Goal: Task Accomplishment & Management: Manage account settings

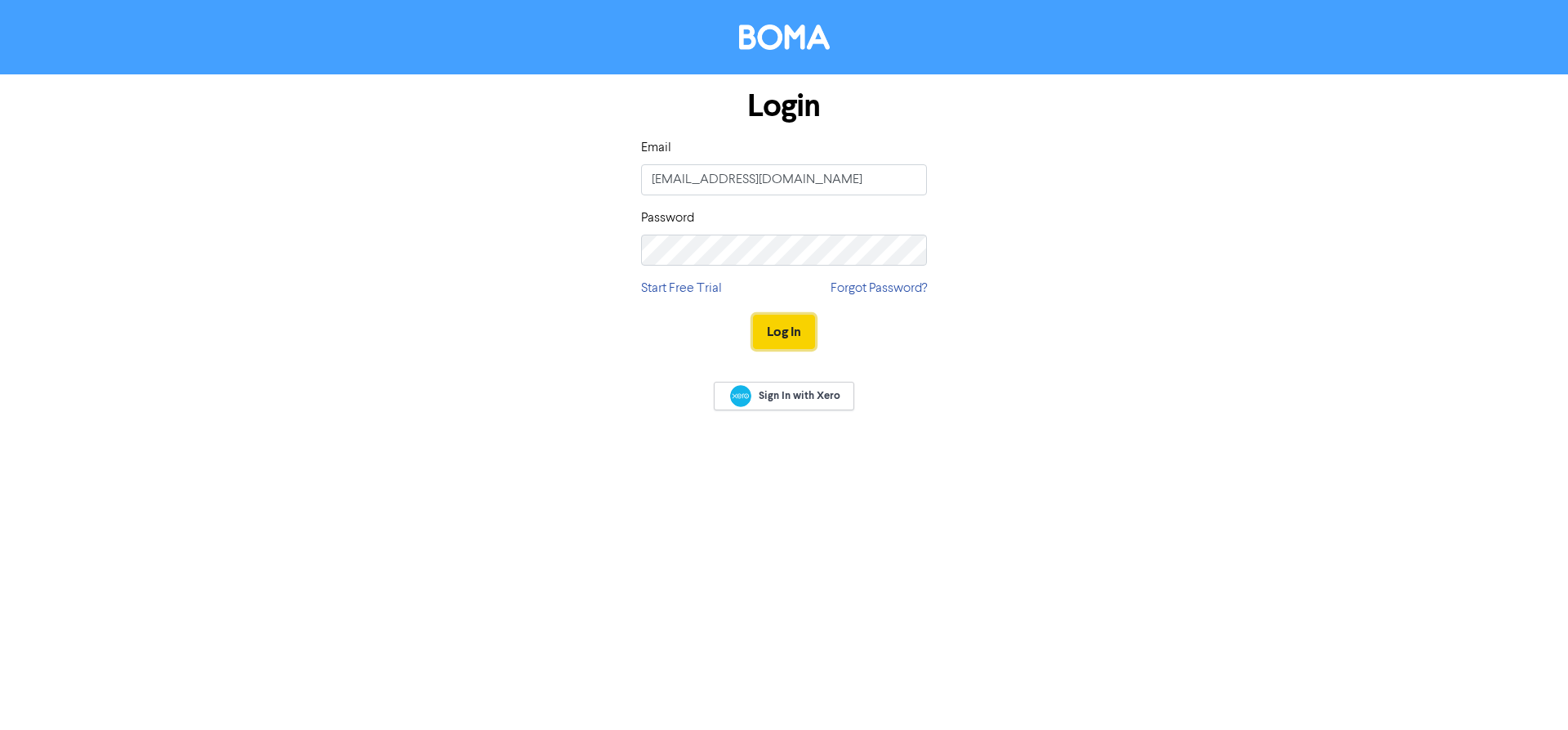
click at [775, 325] on button "Log In" at bounding box center [784, 331] width 62 height 34
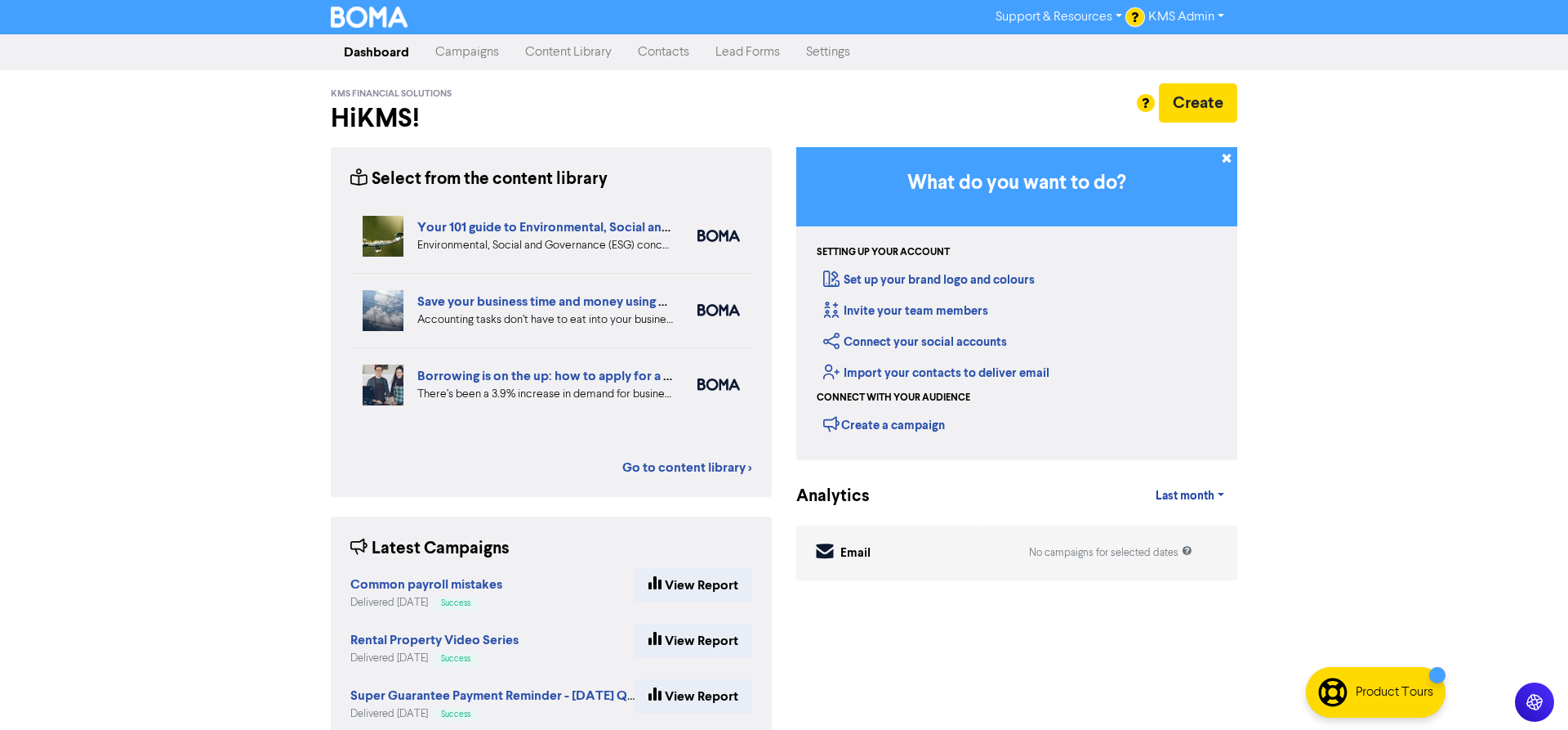
click at [673, 53] on link "Contacts" at bounding box center [663, 52] width 78 height 32
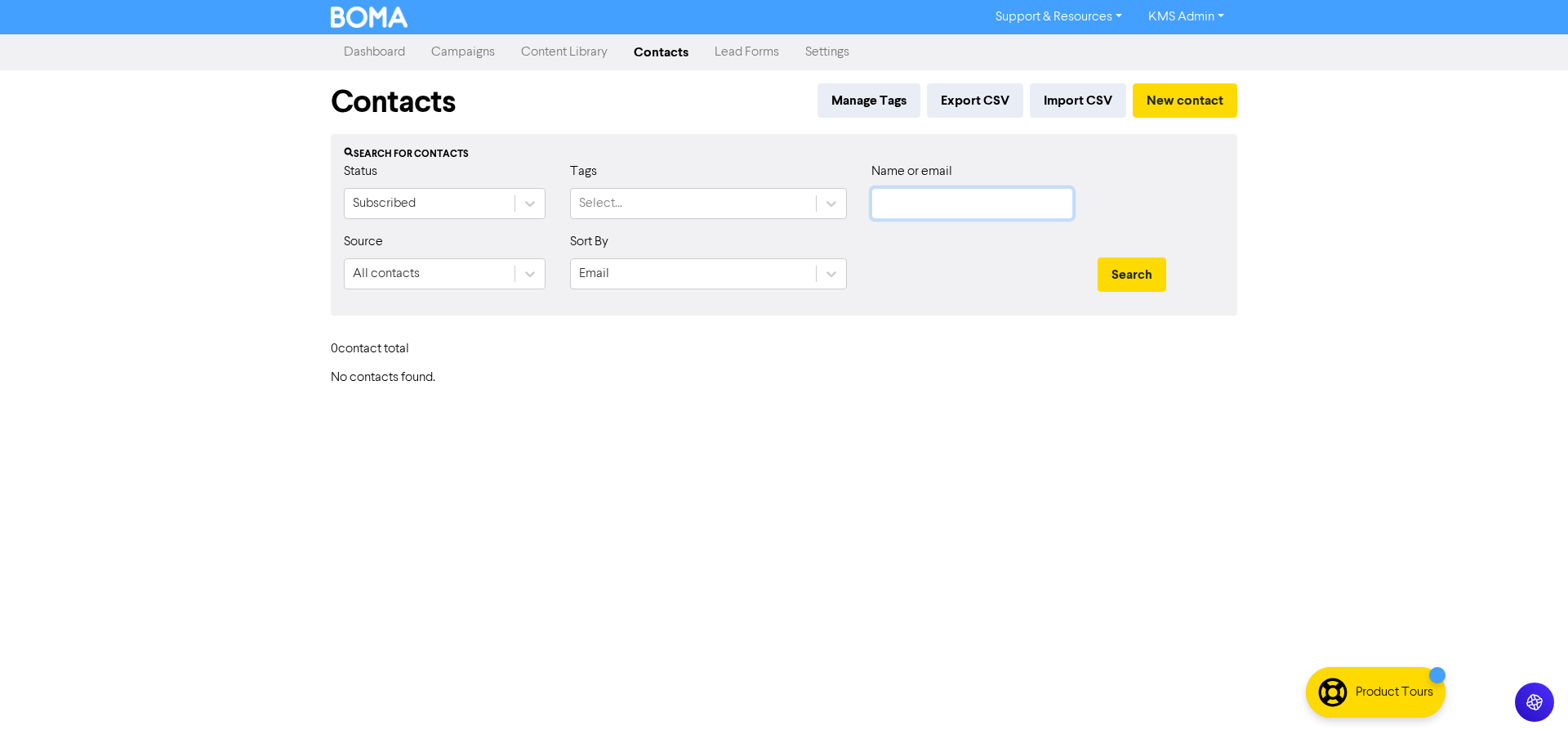
type input "[EMAIL_ADDRESS][DOMAIN_NAME]"
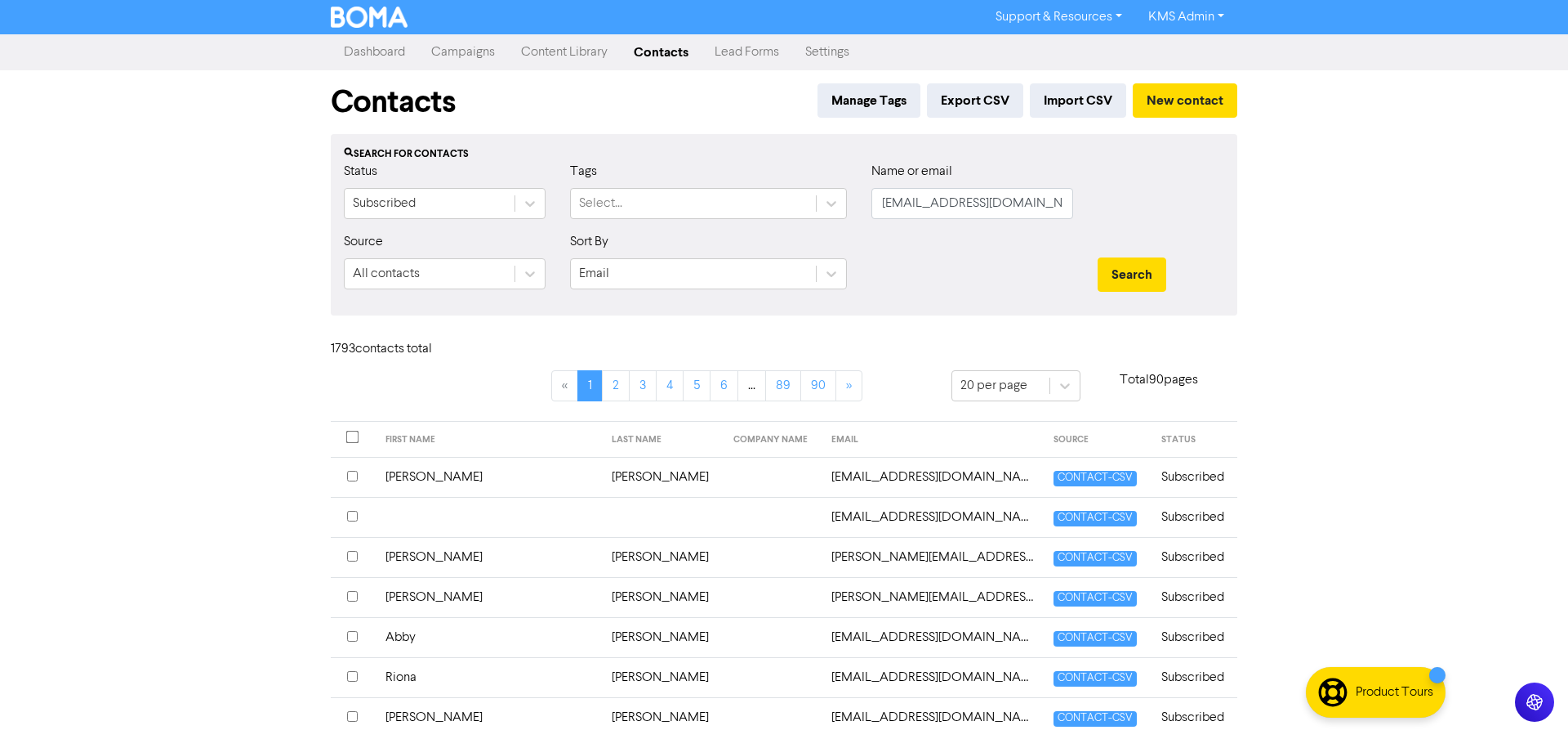
click at [562, 54] on link "Content Library" at bounding box center [564, 52] width 113 height 32
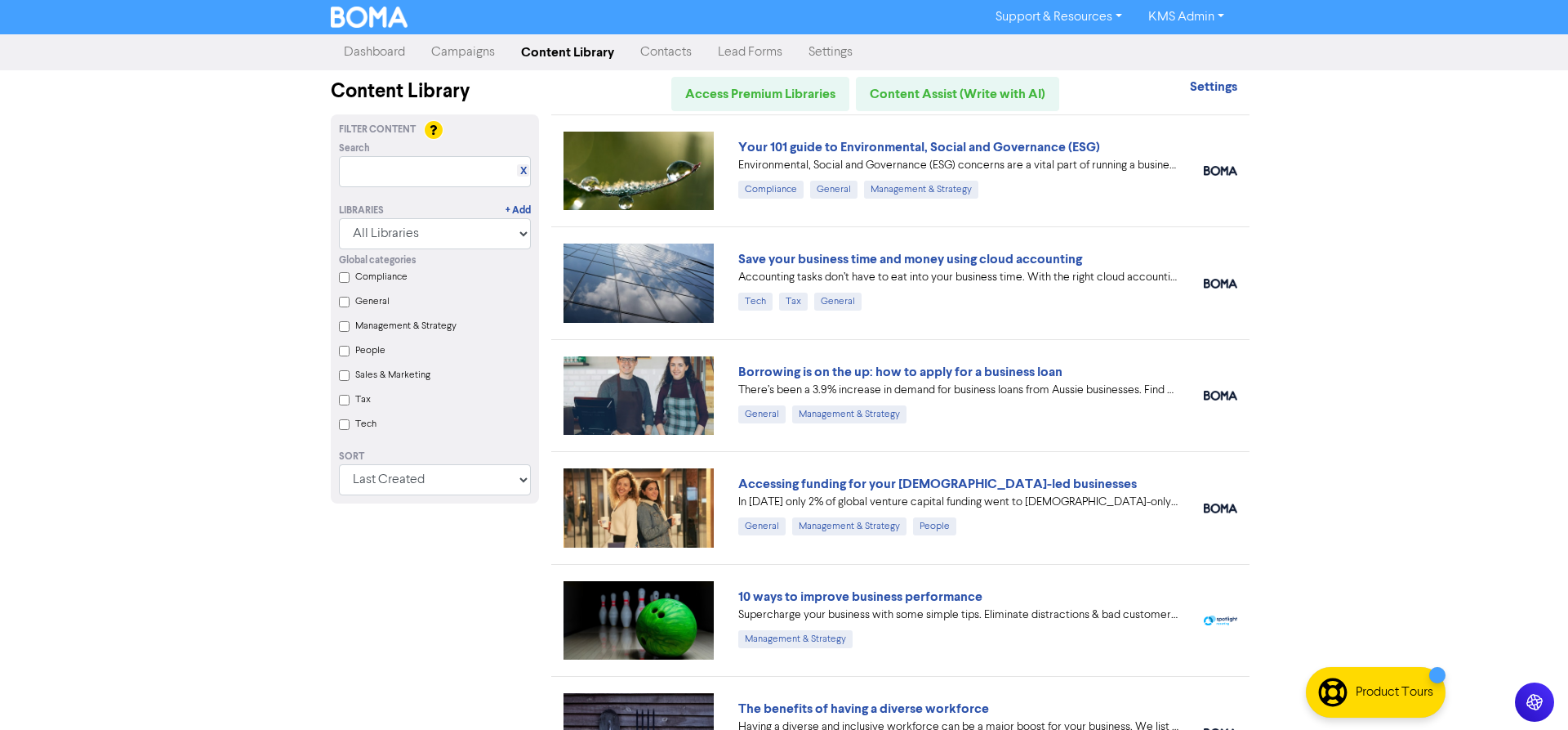
click at [466, 52] on link "Campaigns" at bounding box center [463, 52] width 90 height 32
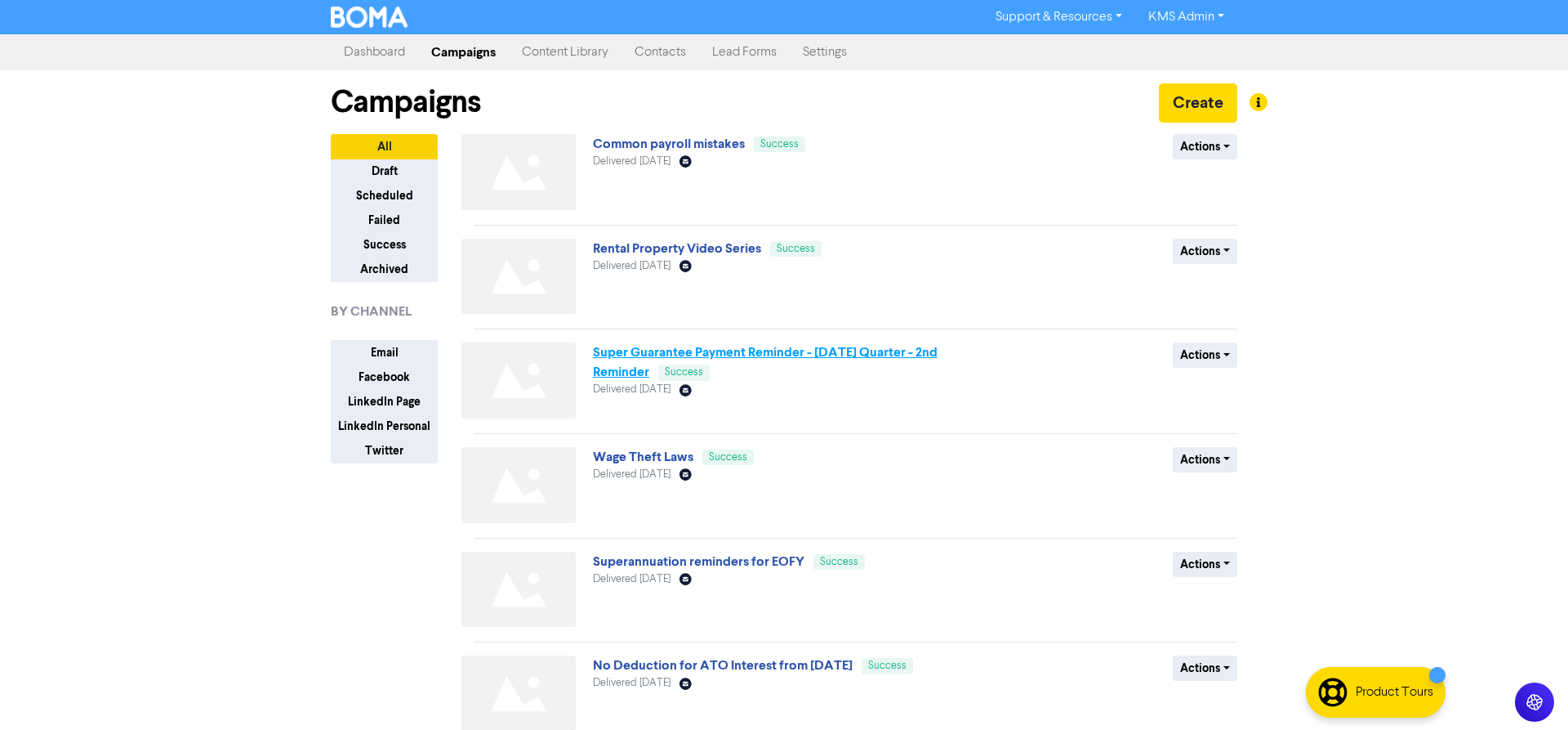
click at [718, 351] on link "Super Guarantee Payment Reminder - [DATE] Quarter - 2nd Reminder" at bounding box center [765, 362] width 345 height 36
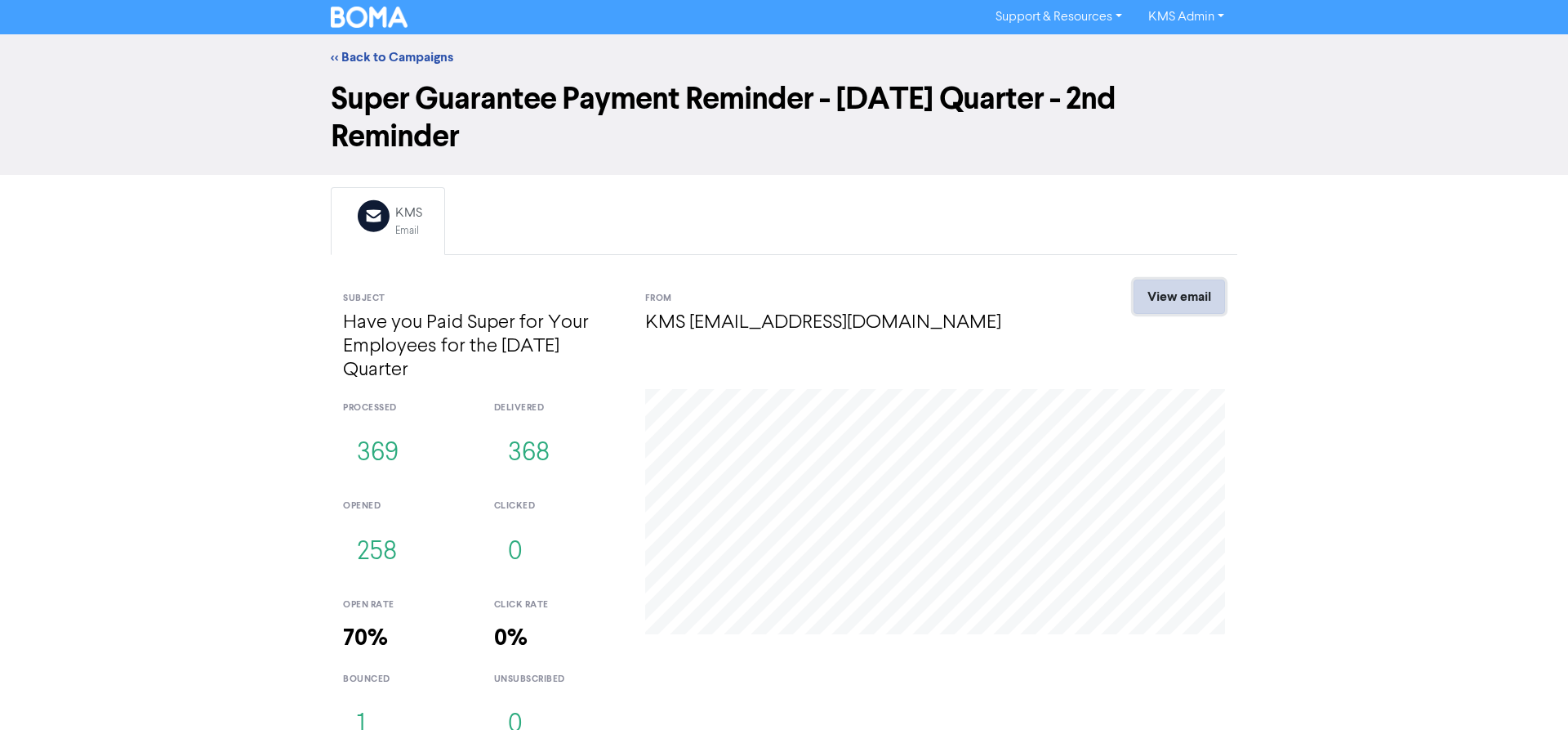
click at [1168, 288] on link "View email" at bounding box center [1179, 297] width 91 height 34
click at [388, 51] on link "<< Back to Campaigns" at bounding box center [392, 57] width 123 height 17
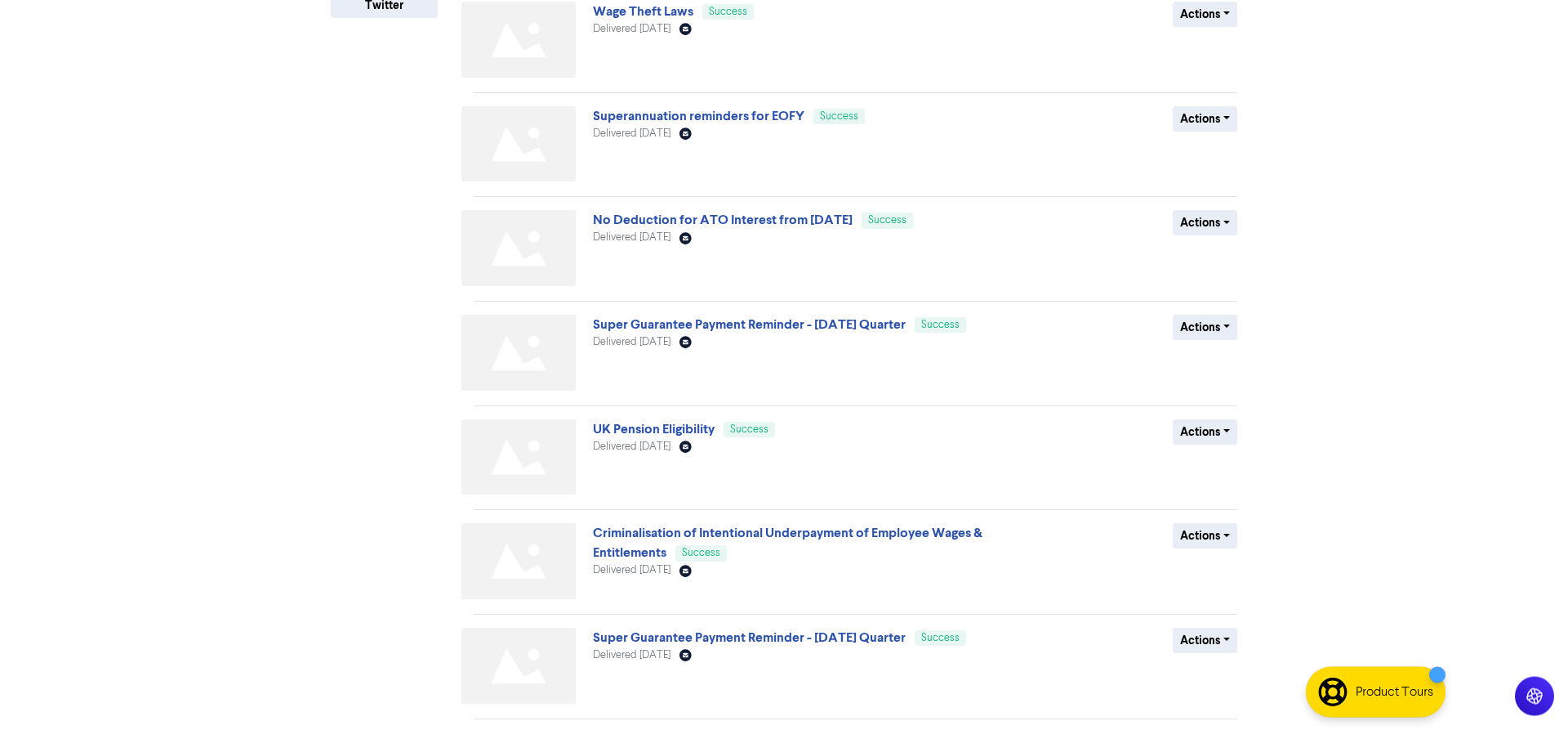
scroll to position [492, 0]
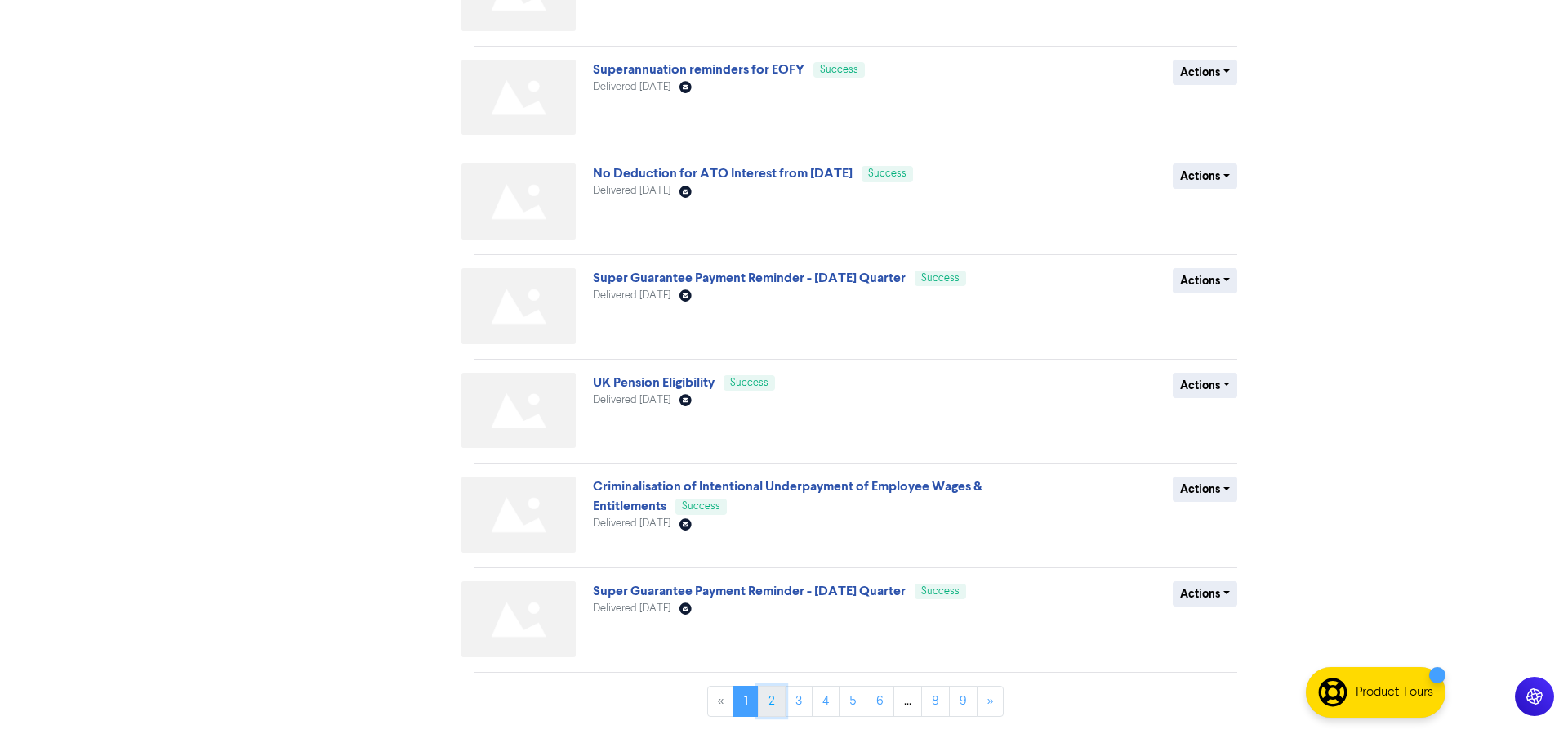
click at [775, 702] on link "2" at bounding box center [772, 702] width 27 height 31
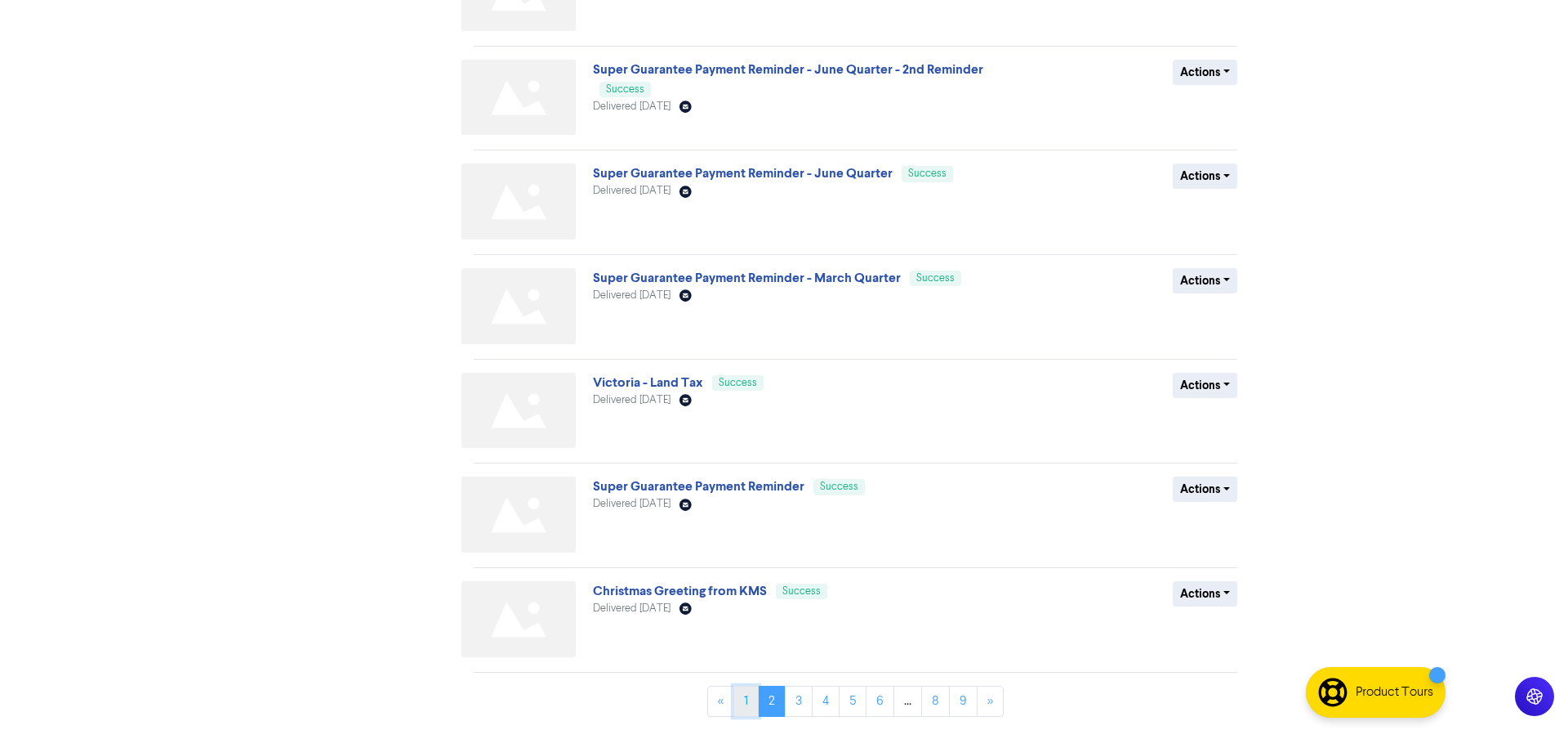
click at [743, 695] on link "1" at bounding box center [746, 702] width 26 height 31
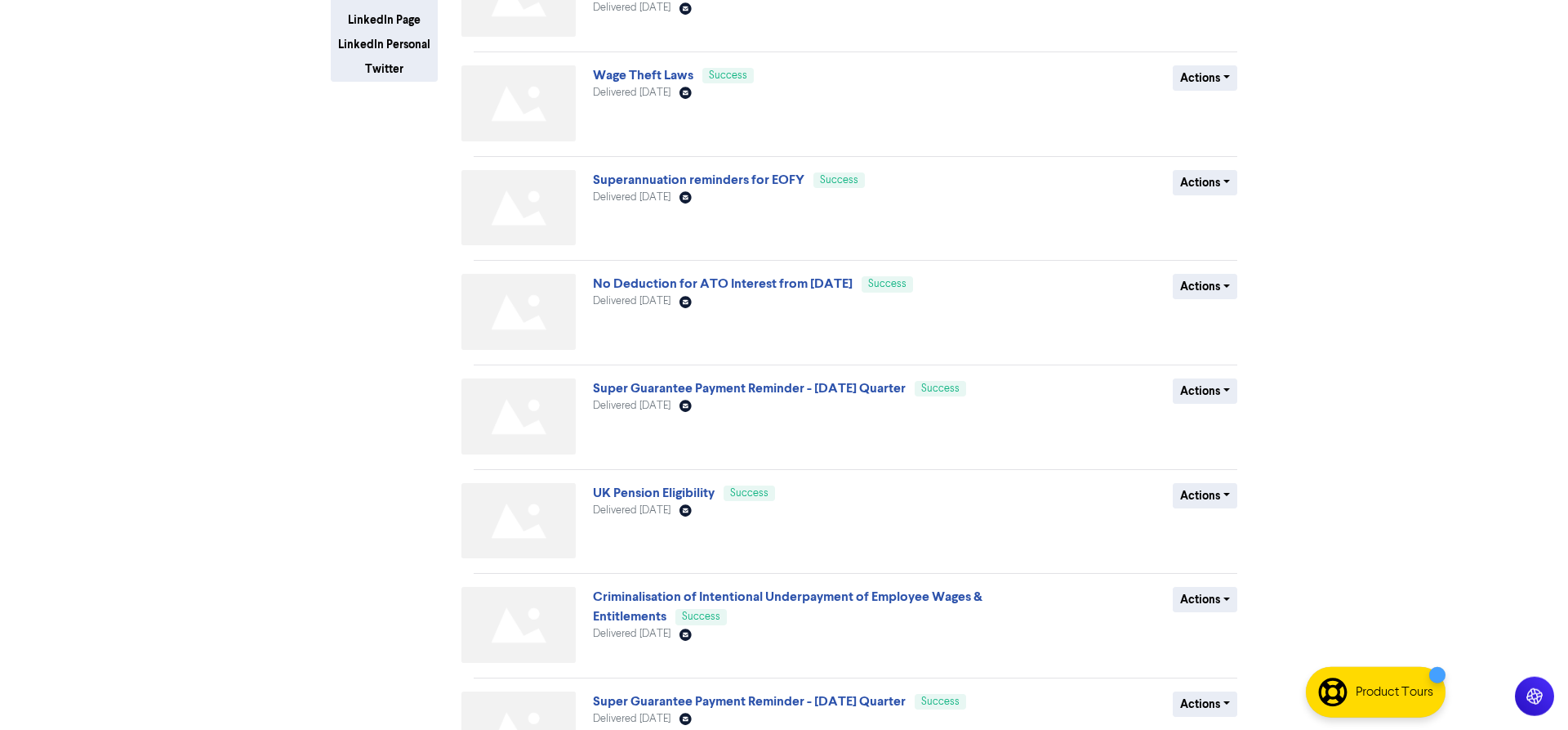
scroll to position [394, 0]
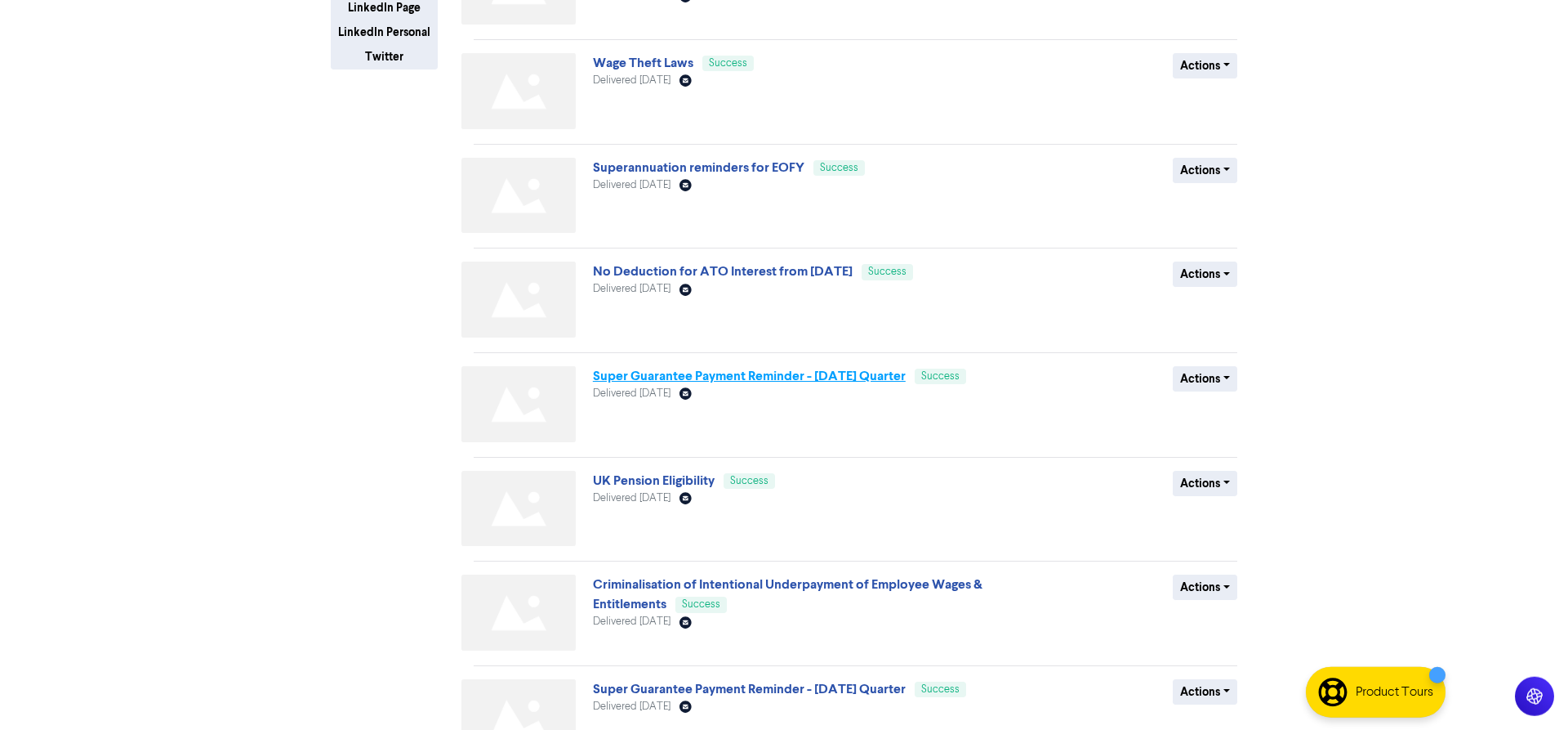
click at [688, 377] on link "Super Guarantee Payment Reminder - [DATE] Quarter" at bounding box center [749, 375] width 313 height 17
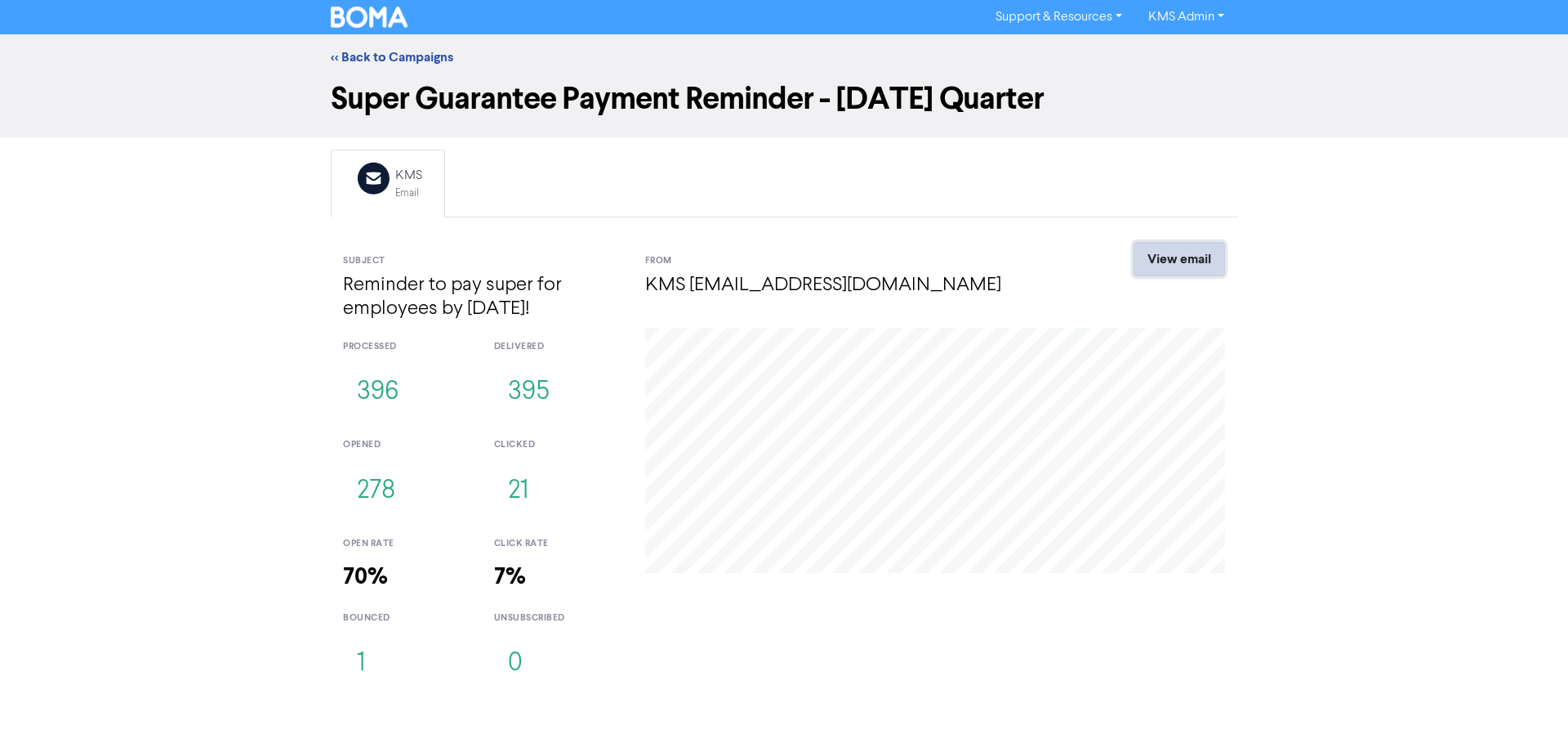
click at [1169, 258] on link "View email" at bounding box center [1179, 258] width 91 height 34
click at [393, 56] on link "<< Back to Campaigns" at bounding box center [392, 57] width 123 height 17
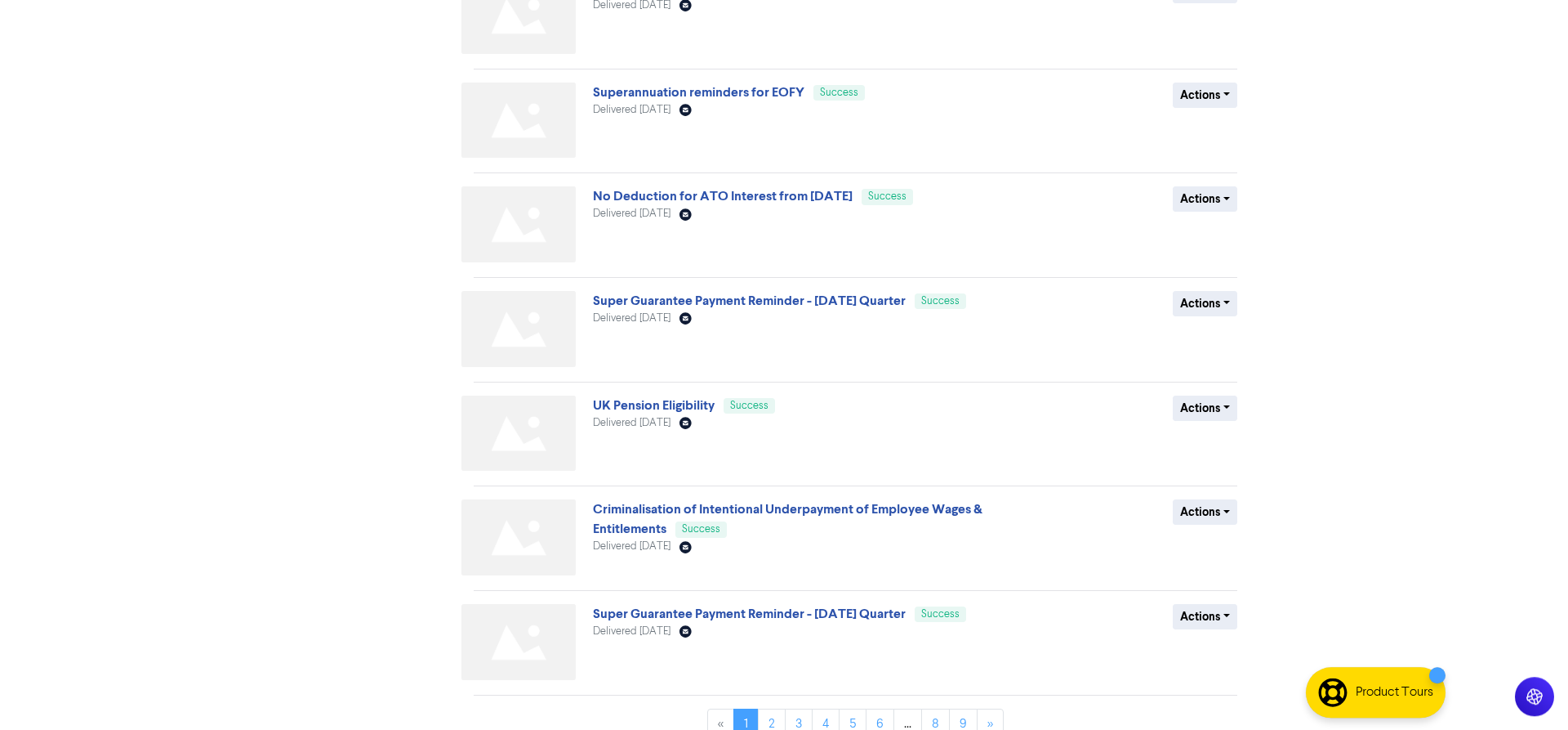
scroll to position [465, 0]
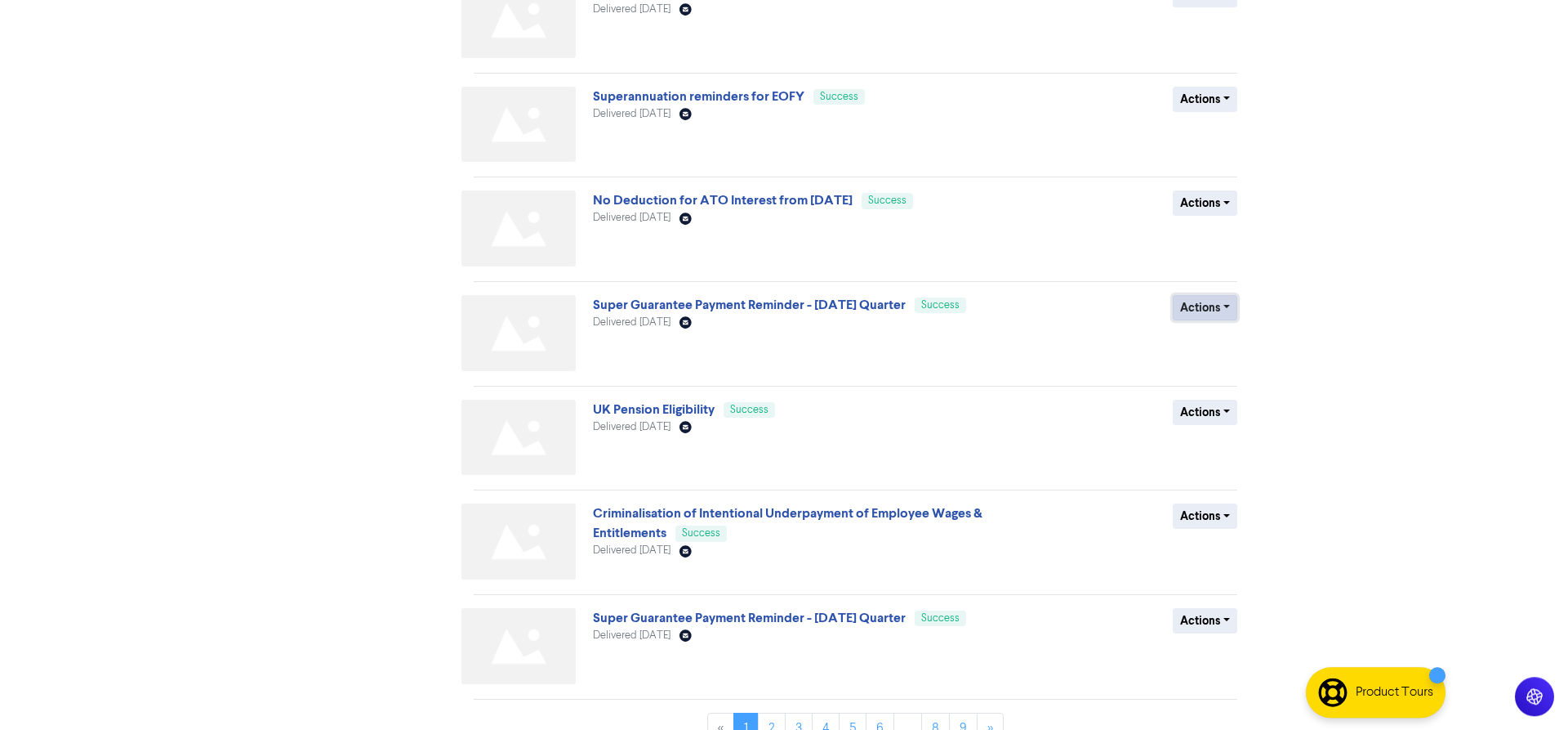
click at [1195, 311] on button "Actions" at bounding box center [1206, 308] width 65 height 26
click at [1215, 343] on button "Duplicate" at bounding box center [1237, 342] width 129 height 27
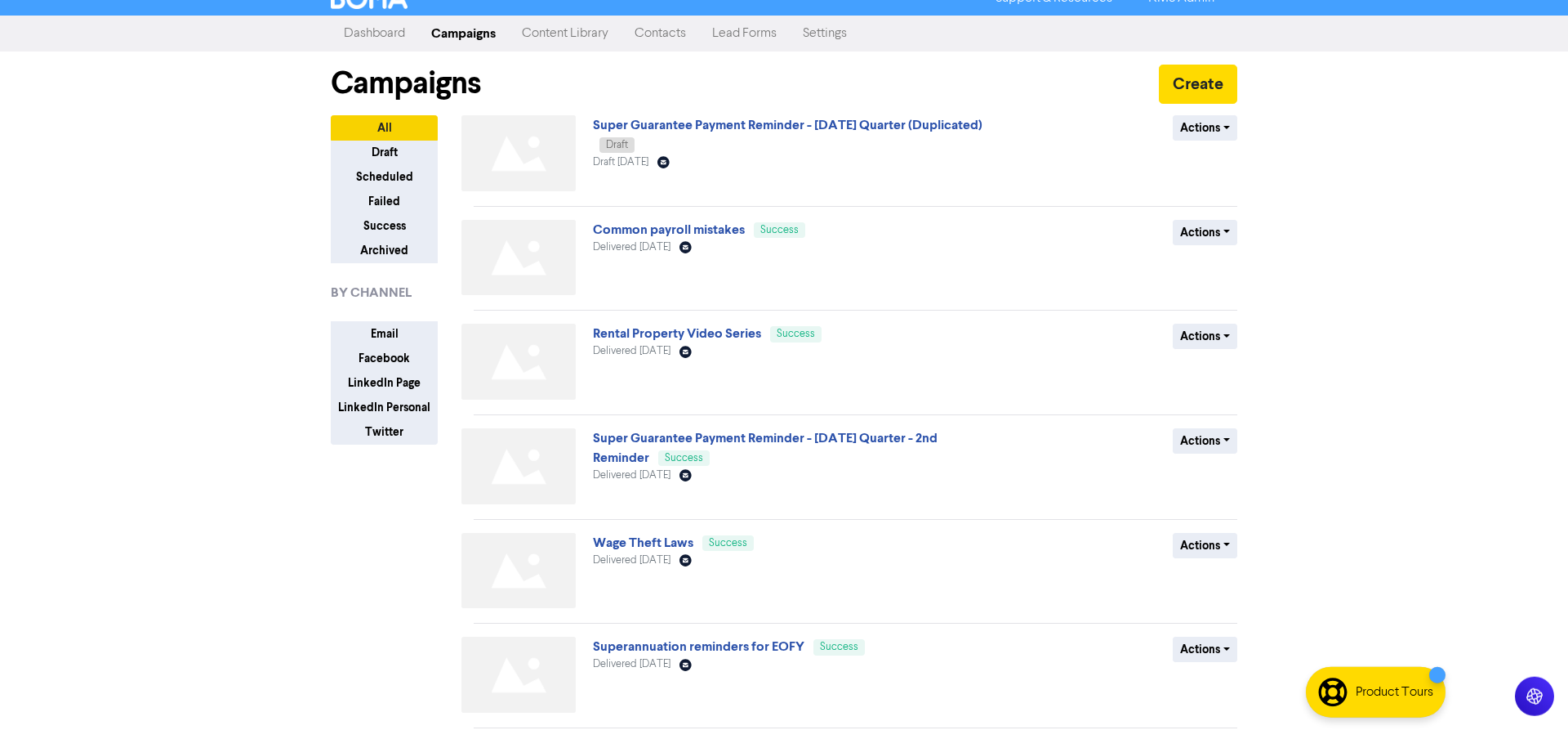
scroll to position [0, 0]
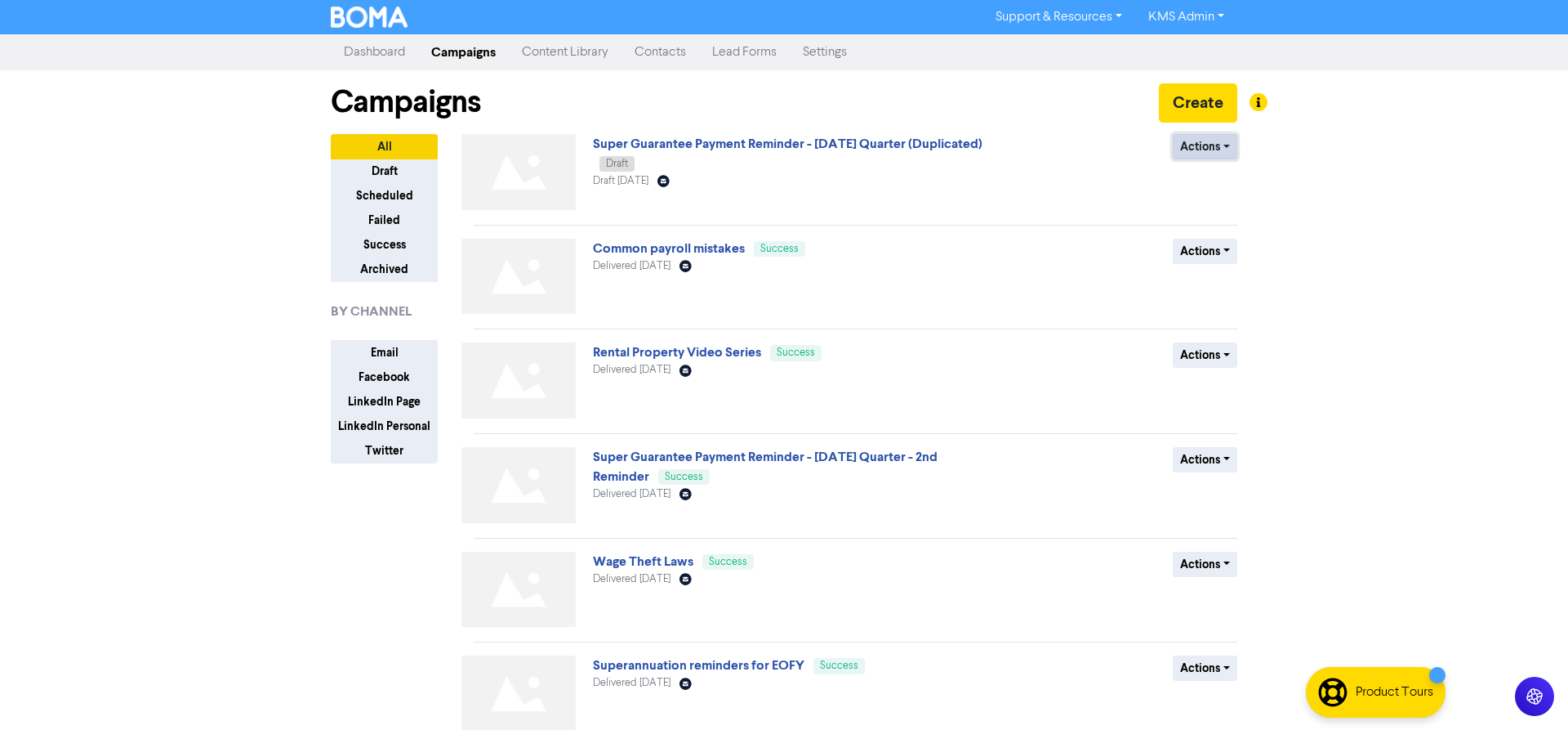
click at [1180, 145] on button "Actions" at bounding box center [1206, 146] width 65 height 26
click at [1220, 236] on button "Rename" at bounding box center [1237, 234] width 129 height 27
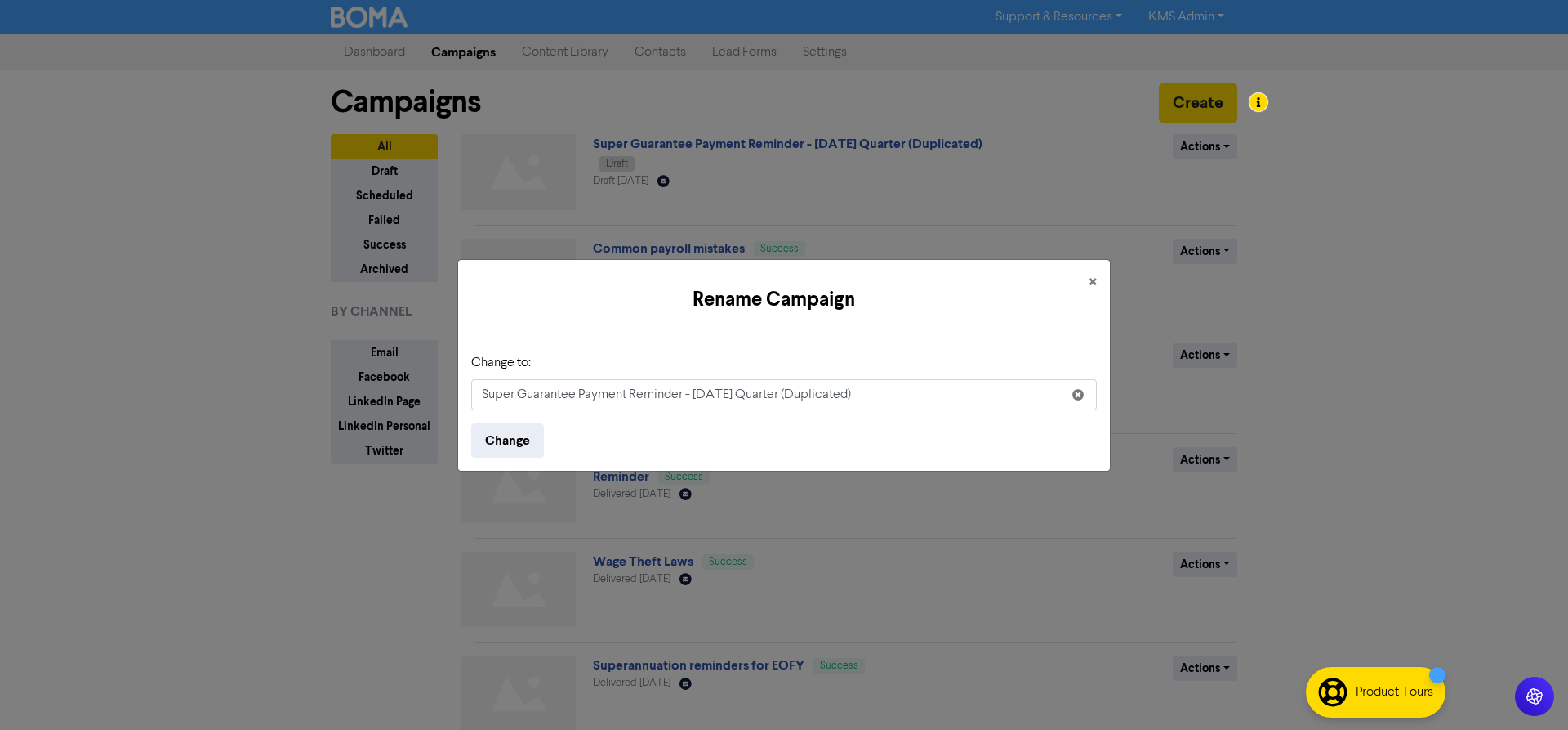
drag, startPoint x: 805, startPoint y: 396, endPoint x: 1144, endPoint y: 390, distance: 339.1
click at [1097, 391] on input "Super Guarantee Payment Reminder - [DATE] Quarter (Duplicated)" at bounding box center [784, 395] width 625 height 31
type input "Super Guarantee Payment Reminder - [DATE] Quarter"
click at [500, 438] on button "Change" at bounding box center [508, 440] width 73 height 34
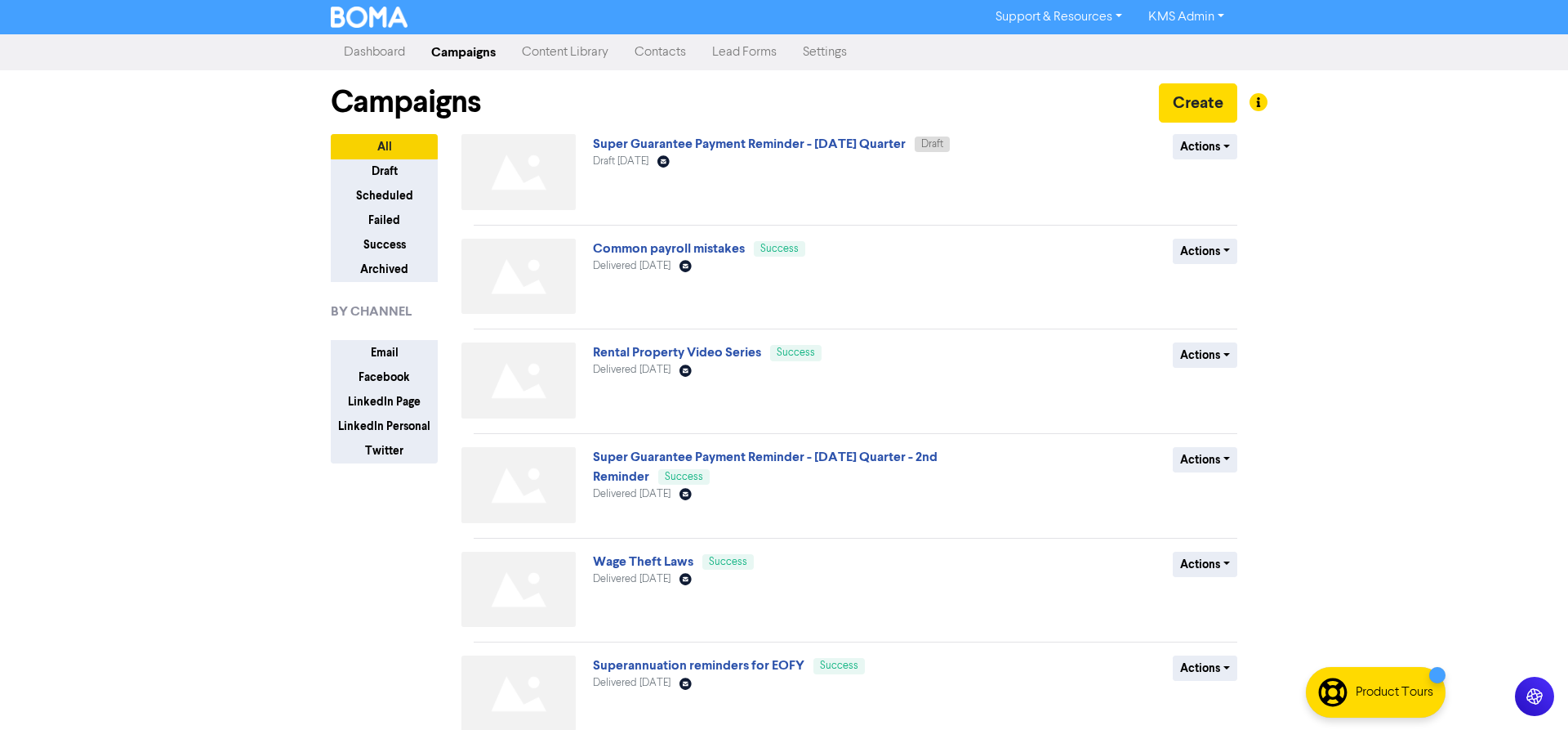
click at [664, 49] on link "Contacts" at bounding box center [660, 52] width 78 height 32
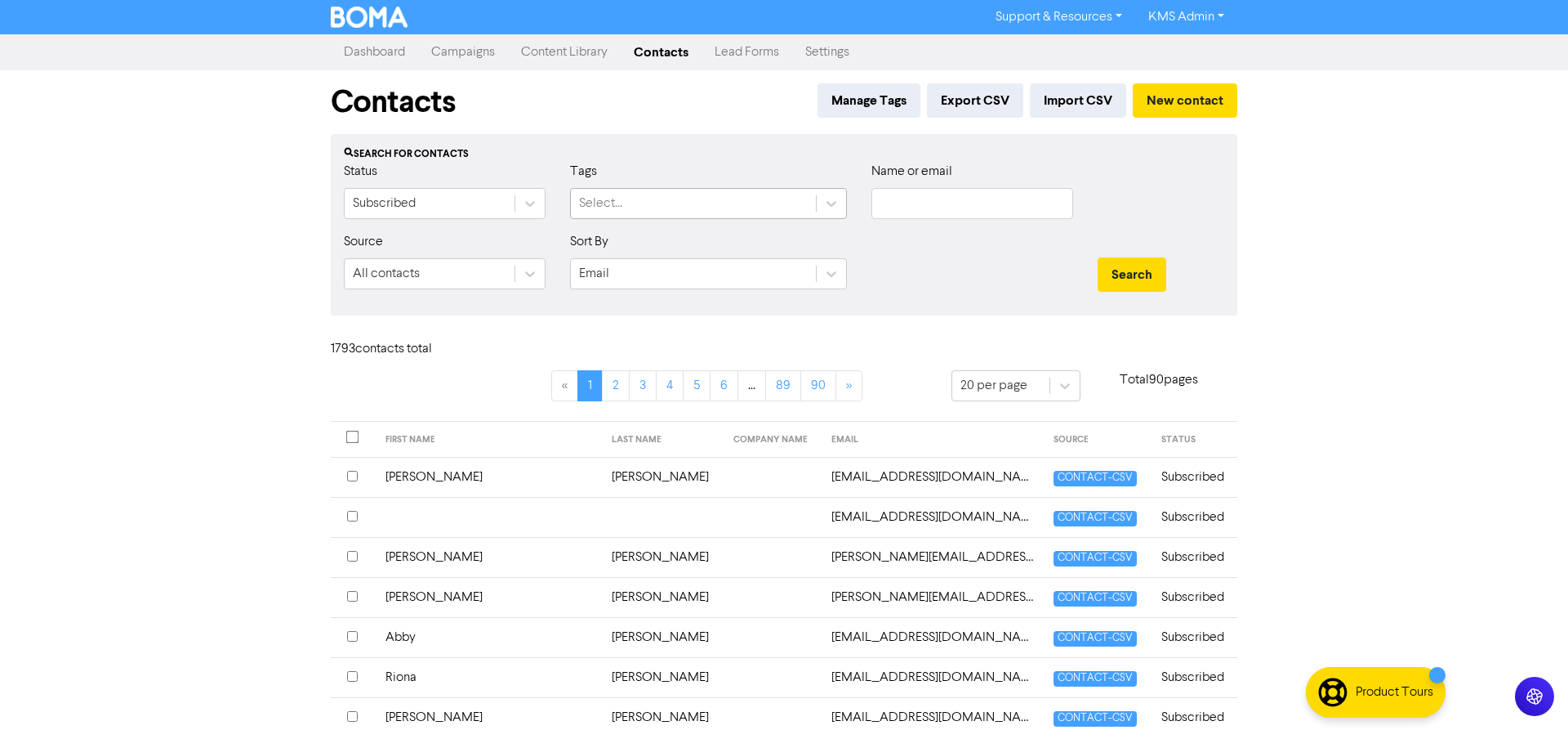
drag, startPoint x: 768, startPoint y: 194, endPoint x: 788, endPoint y: 195, distance: 20.0
click at [769, 194] on div "Select..." at bounding box center [693, 203] width 245 height 29
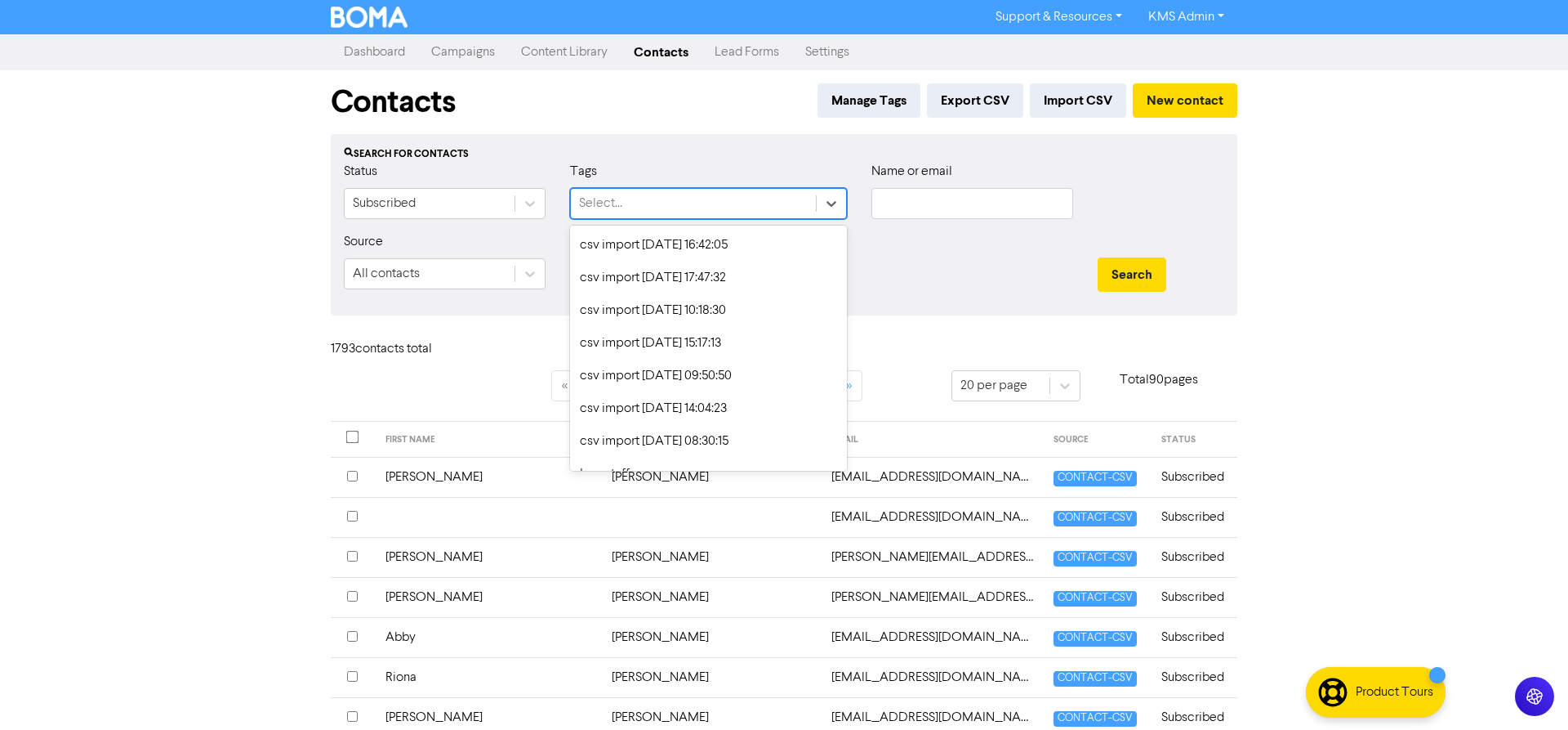
scroll to position [484, 0]
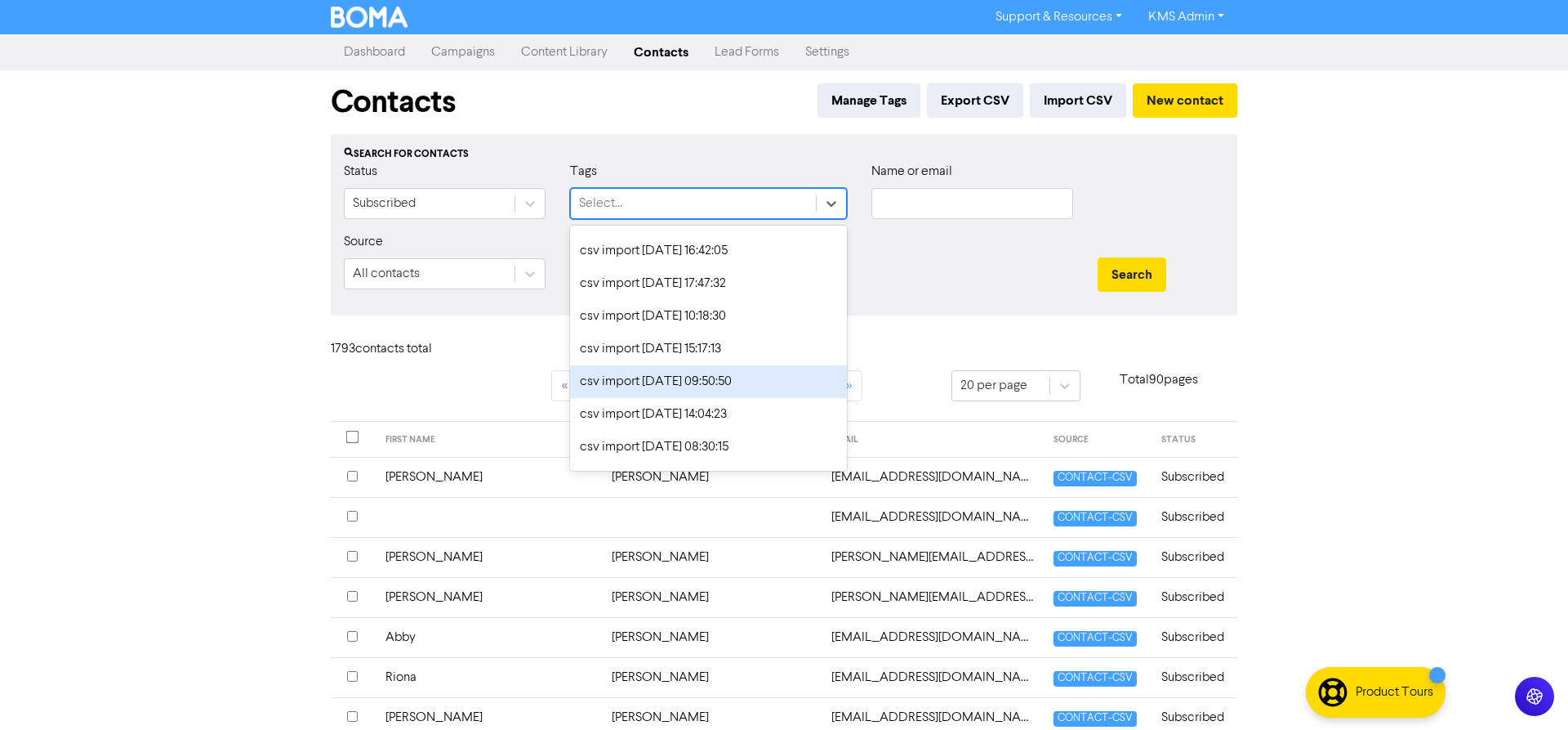
click at [673, 391] on div "csv import [DATE] 09:50:50" at bounding box center [709, 381] width 277 height 32
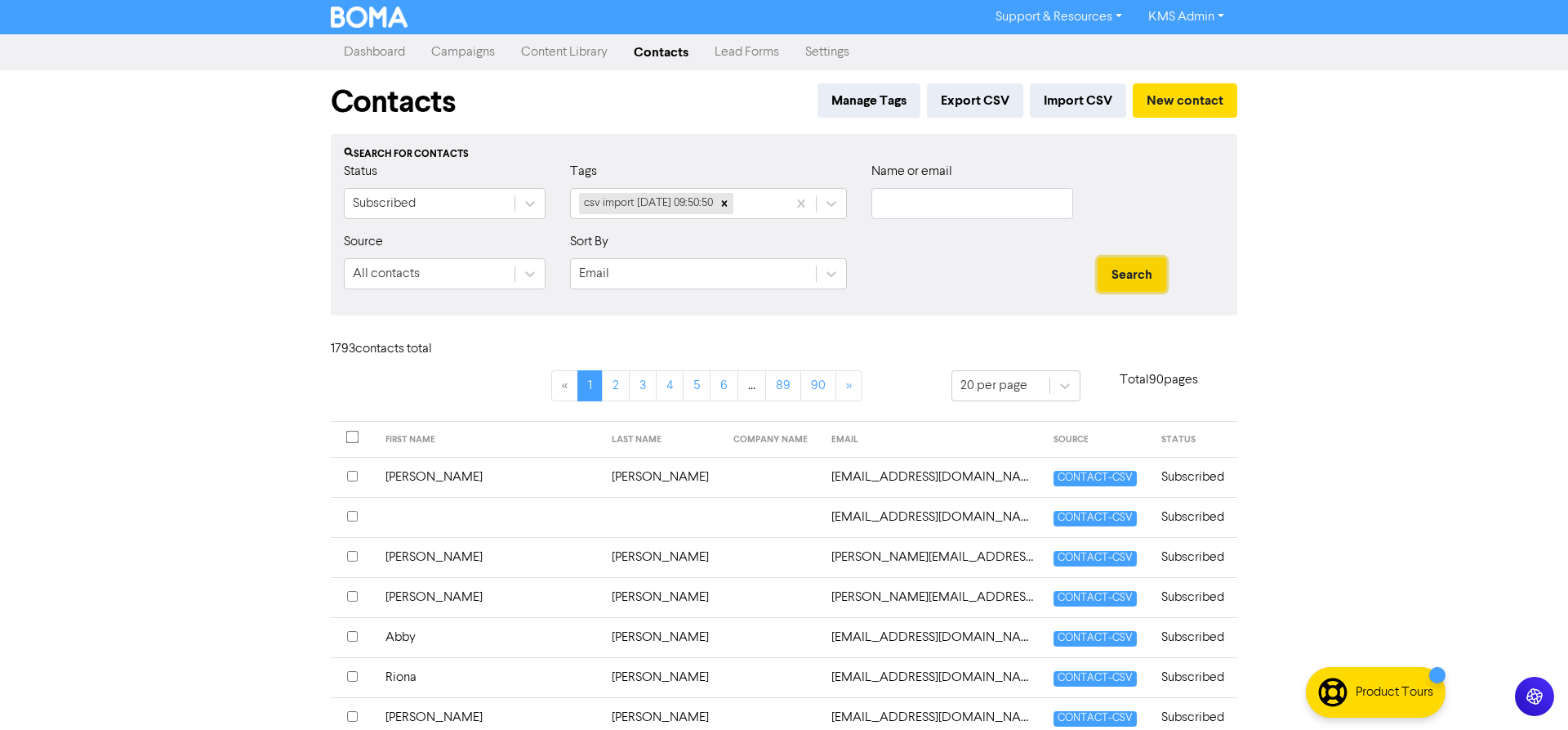
click at [1129, 279] on button "Search" at bounding box center [1132, 274] width 69 height 34
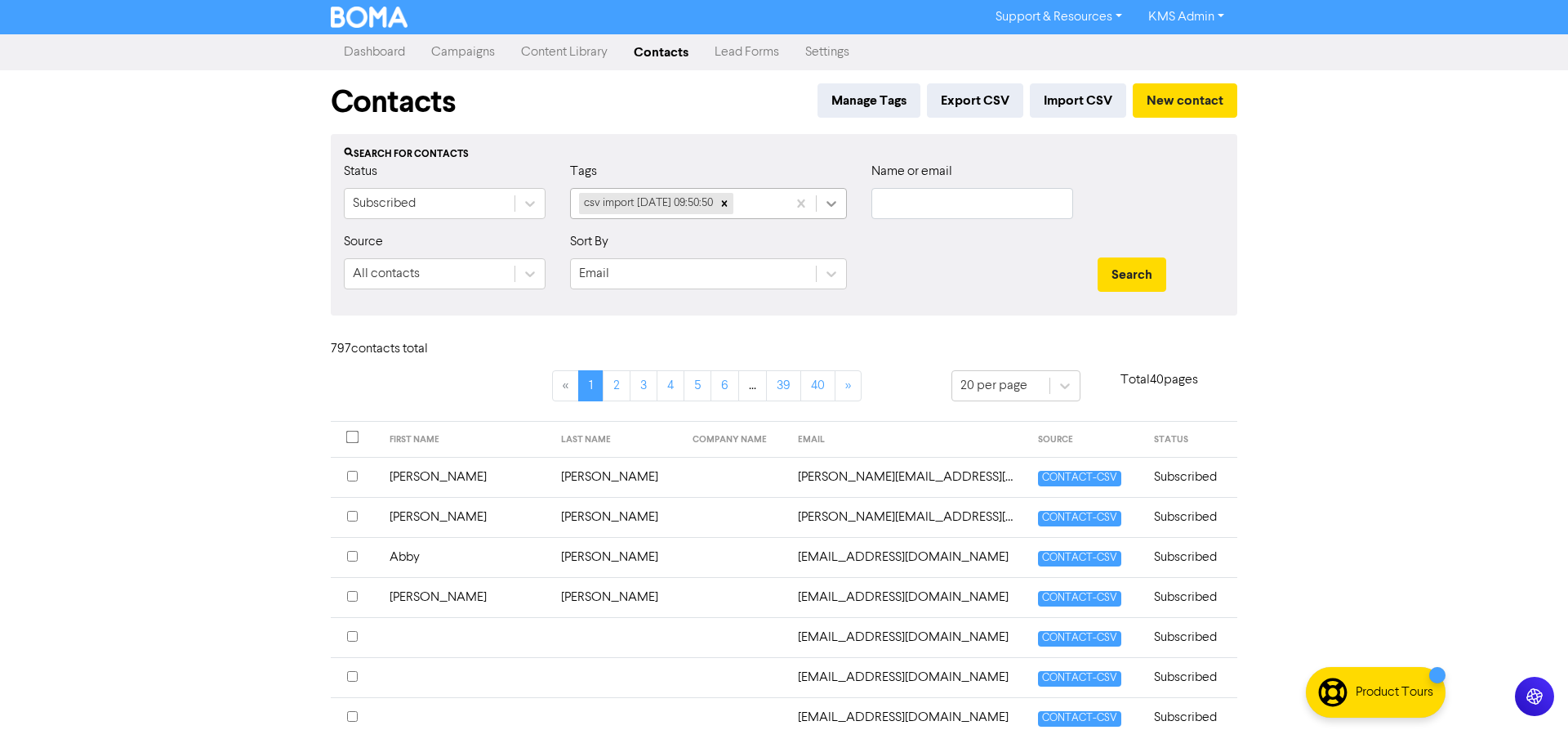
click at [832, 203] on icon at bounding box center [832, 203] width 17 height 17
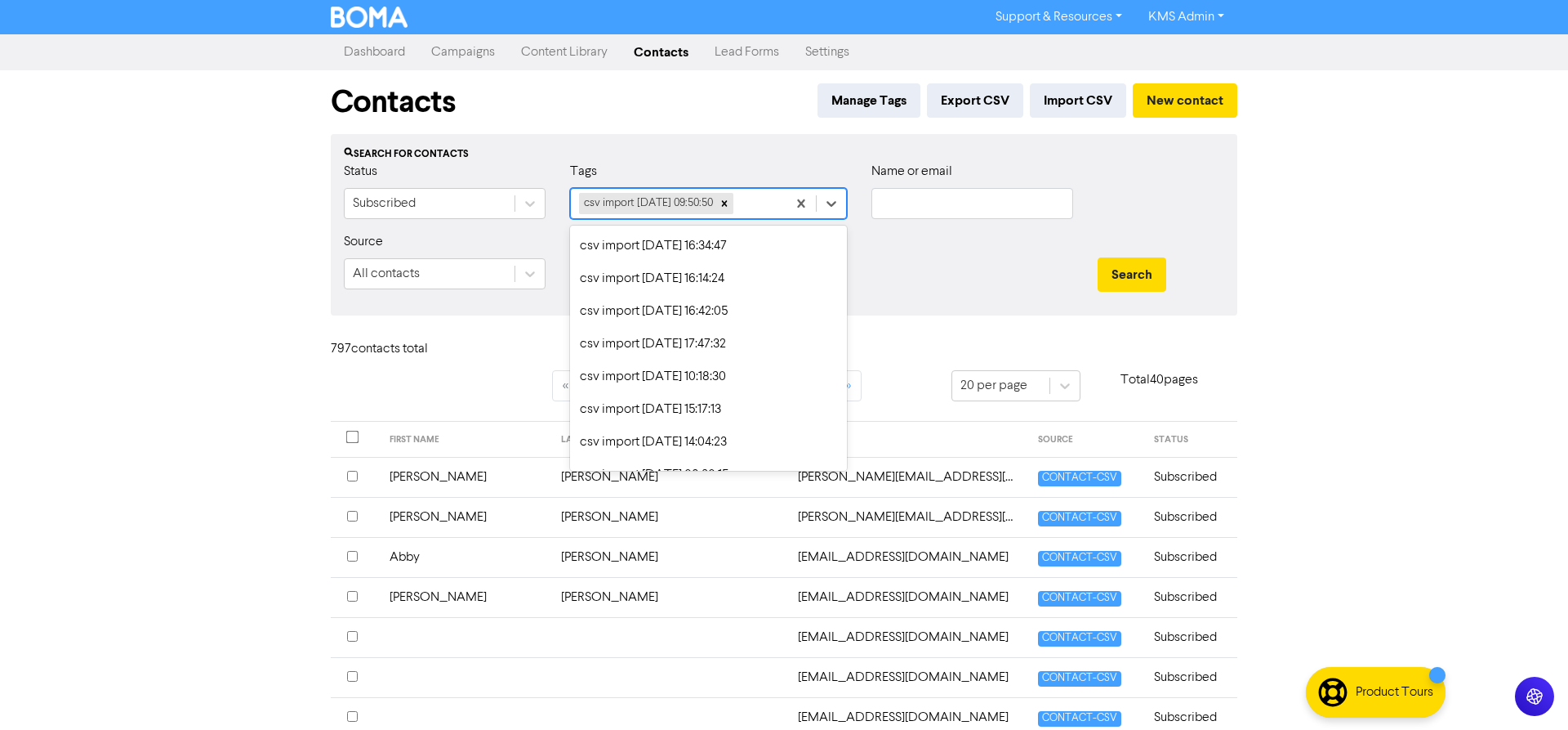
scroll to position [480, 0]
